Goal: Find specific page/section: Find specific page/section

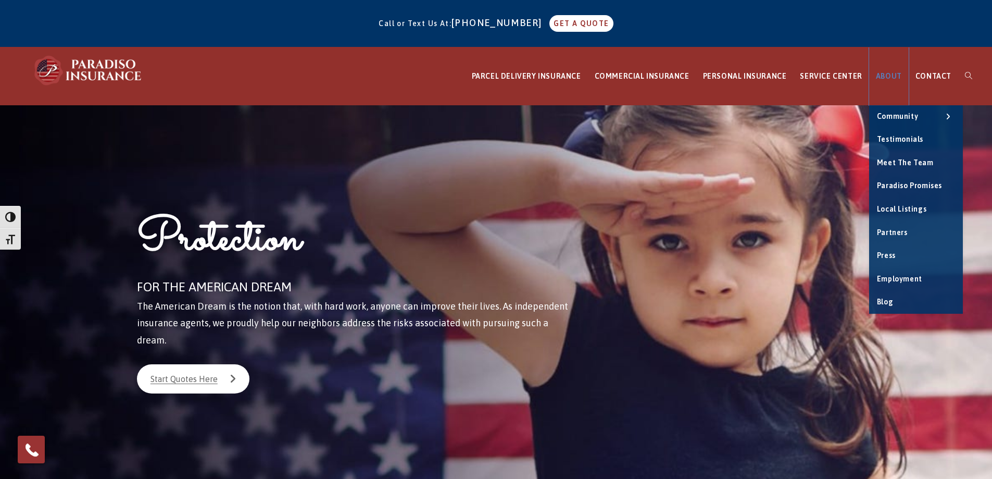
click at [897, 71] on link "ABOUT" at bounding box center [889, 76] width 40 height 58
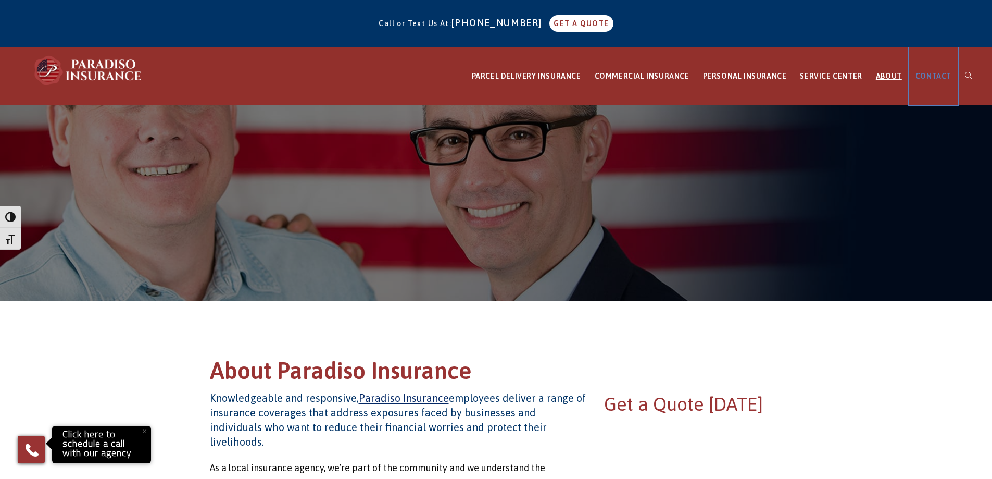
click at [936, 73] on span "CONTACT" at bounding box center [934, 76] width 36 height 8
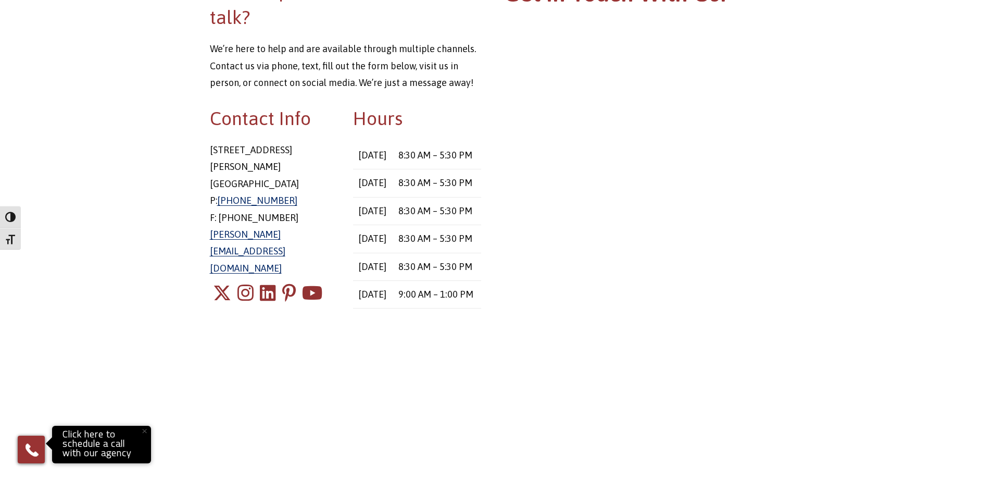
scroll to position [156, 0]
